Goal: Task Accomplishment & Management: Use online tool/utility

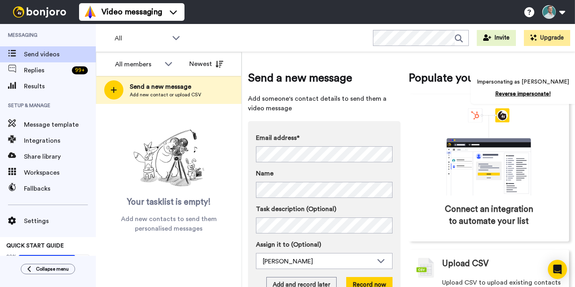
click at [47, 143] on span "Integrations" at bounding box center [60, 141] width 72 height 10
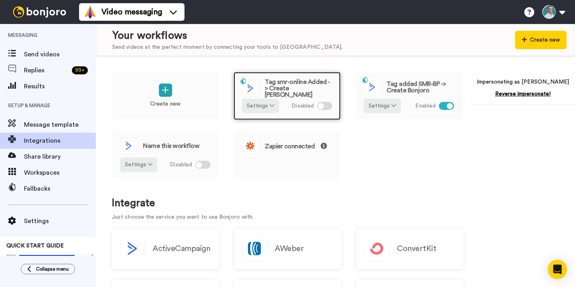
click at [314, 81] on span "Tag smr-online Added -> Create [PERSON_NAME]" at bounding box center [298, 88] width 67 height 19
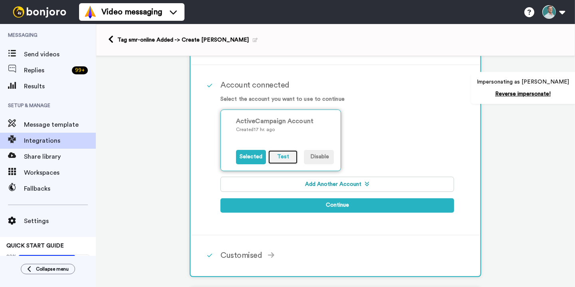
click at [282, 160] on button "Test" at bounding box center [283, 157] width 30 height 14
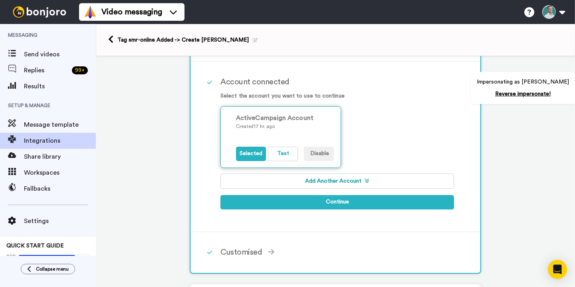
scroll to position [113, 0]
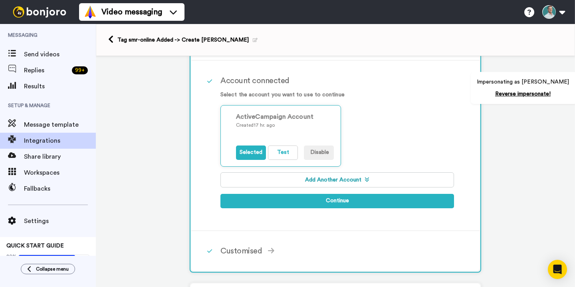
click at [299, 180] on button "Add Another Account" at bounding box center [336, 179] width 233 height 15
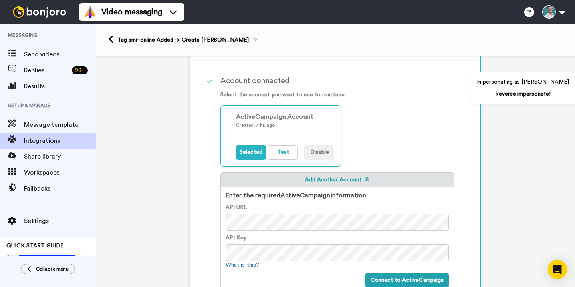
click at [256, 231] on form "API URL API Key What is this? Connect to ActiveCampaign" at bounding box center [336, 245] width 223 height 84
click at [192, 230] on div "Account connected Select the account you want to use to continue ActiveCampaign…" at bounding box center [335, 214] width 288 height 306
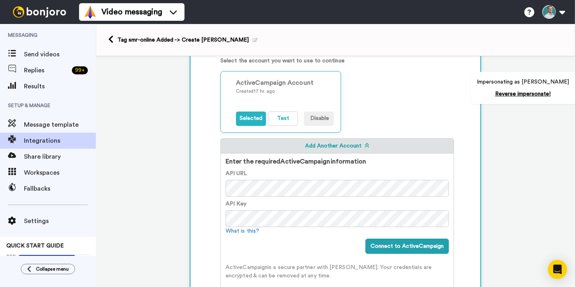
scroll to position [177, 0]
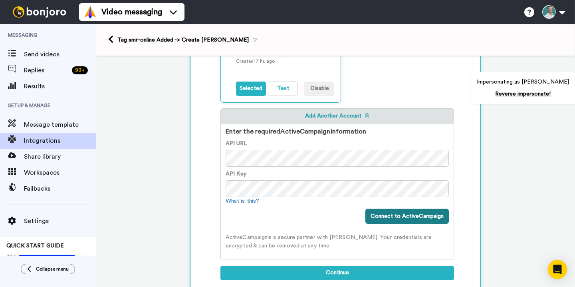
click at [397, 220] on button "Connect to ActiveCampaign" at bounding box center [406, 215] width 83 height 15
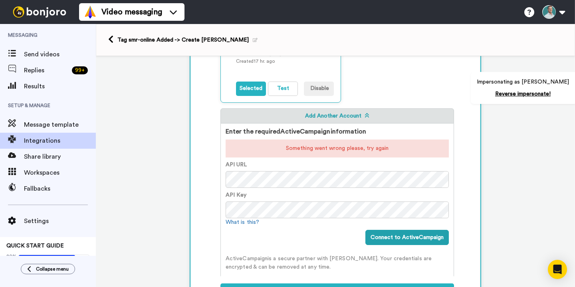
scroll to position [169, 0]
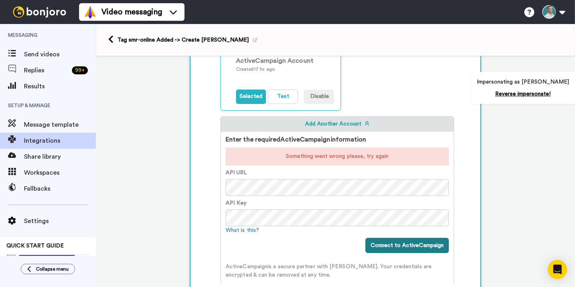
click at [409, 244] on button "Connect to ActiveCampaign" at bounding box center [406, 244] width 83 height 15
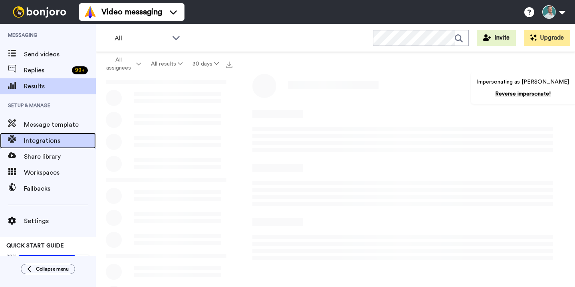
click at [64, 138] on span "Integrations" at bounding box center [60, 141] width 72 height 10
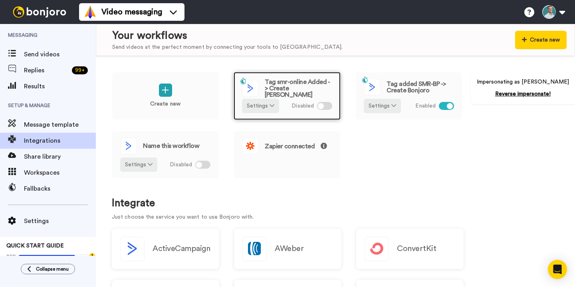
click at [296, 88] on span "Tag smr-online Added -> Create [PERSON_NAME]" at bounding box center [298, 88] width 67 height 19
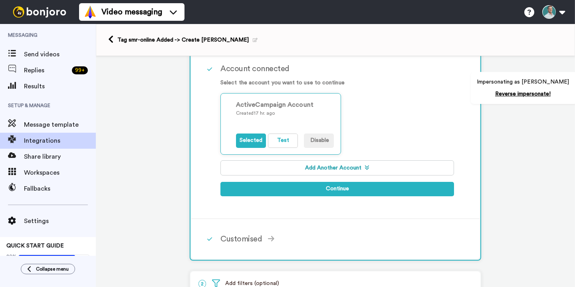
scroll to position [138, 0]
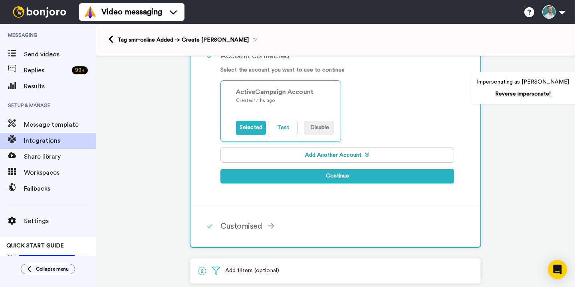
click at [292, 159] on button "Add Another Account" at bounding box center [336, 154] width 233 height 15
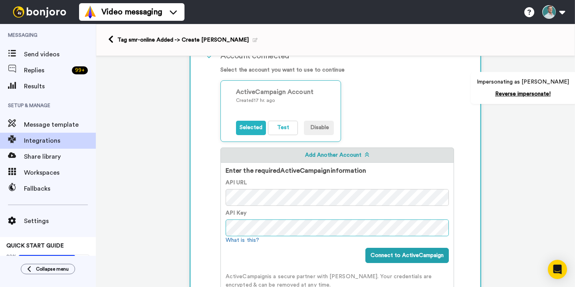
scroll to position [0, 8]
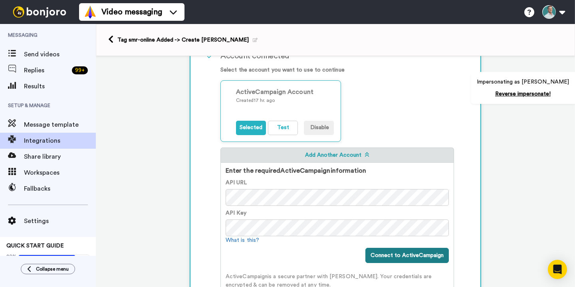
click at [404, 254] on button "Connect to ActiveCampaign" at bounding box center [406, 254] width 83 height 15
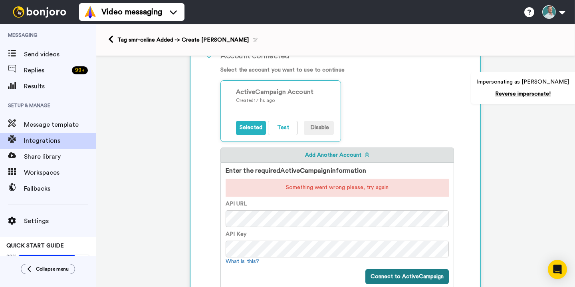
click at [395, 278] on button "Connect to ActiveCampaign" at bounding box center [406, 276] width 83 height 15
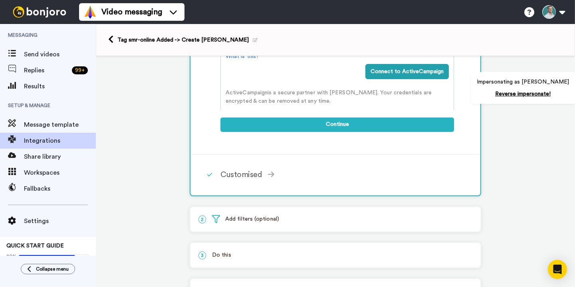
scroll to position [418, 0]
